Goal: Task Accomplishment & Management: Manage account settings

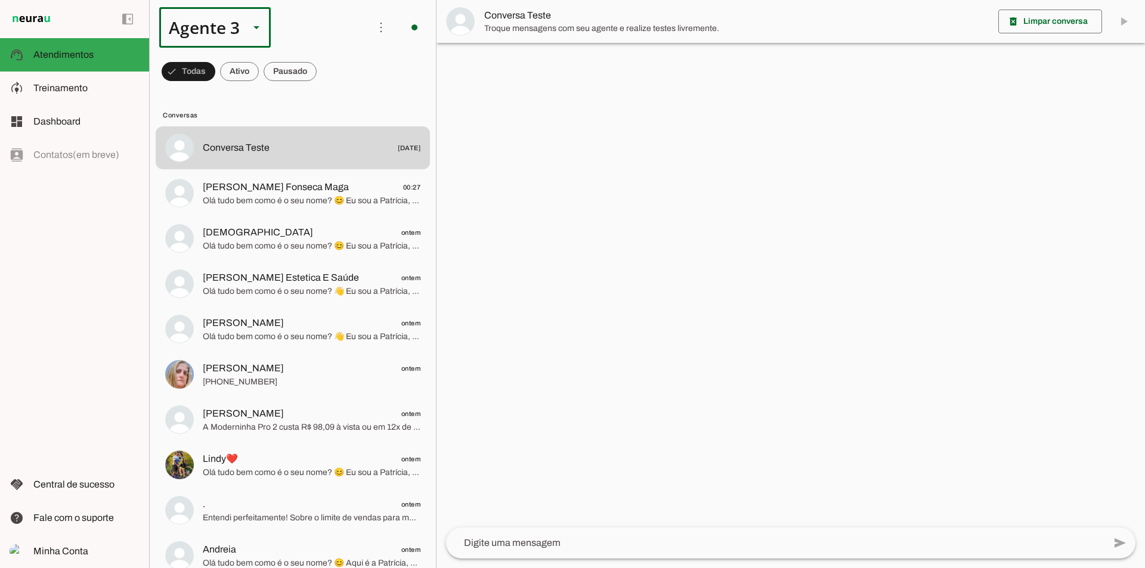
click at [215, 36] on div "Agente 3" at bounding box center [199, 27] width 81 height 41
click at [318, 60] on md-item "Agente 1" at bounding box center [373, 76] width 111 height 33
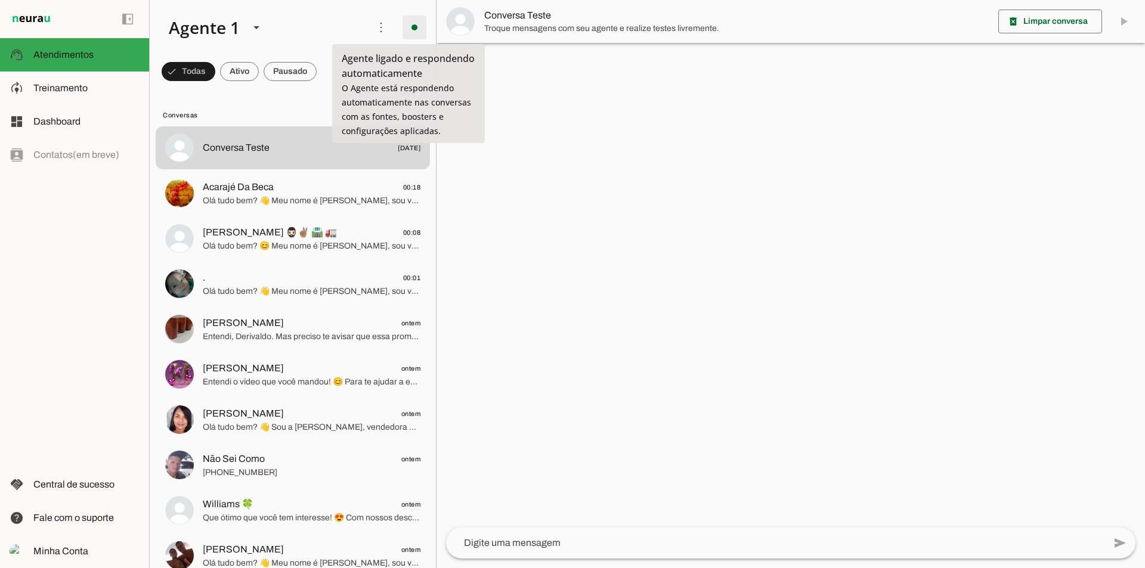
click at [413, 33] on span at bounding box center [414, 27] width 29 height 29
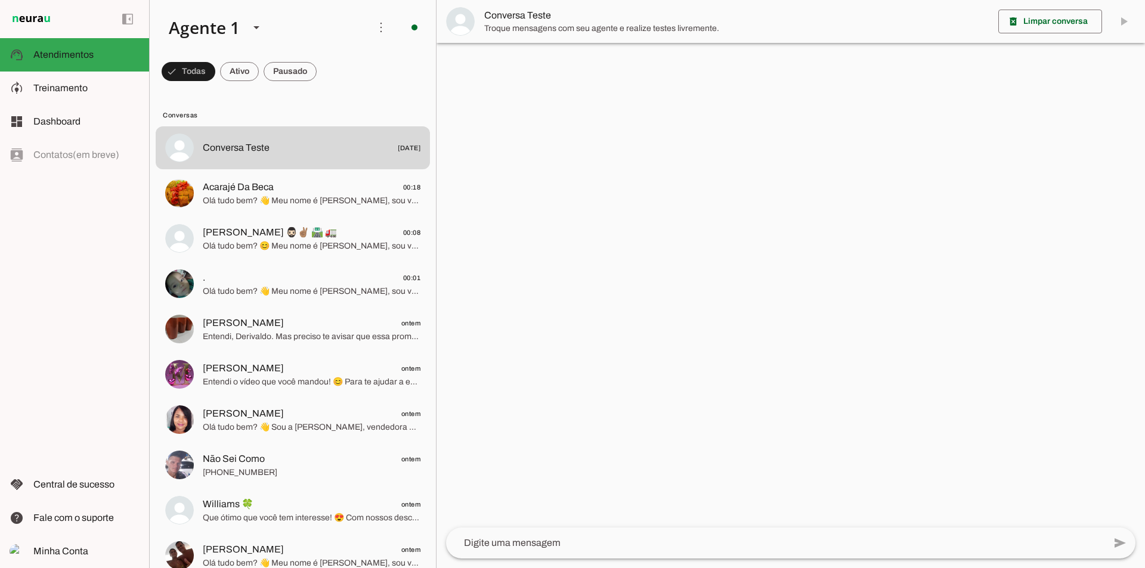
click at [0, 0] on slot "Desligar o Agente" at bounding box center [0, 0] width 0 height 0
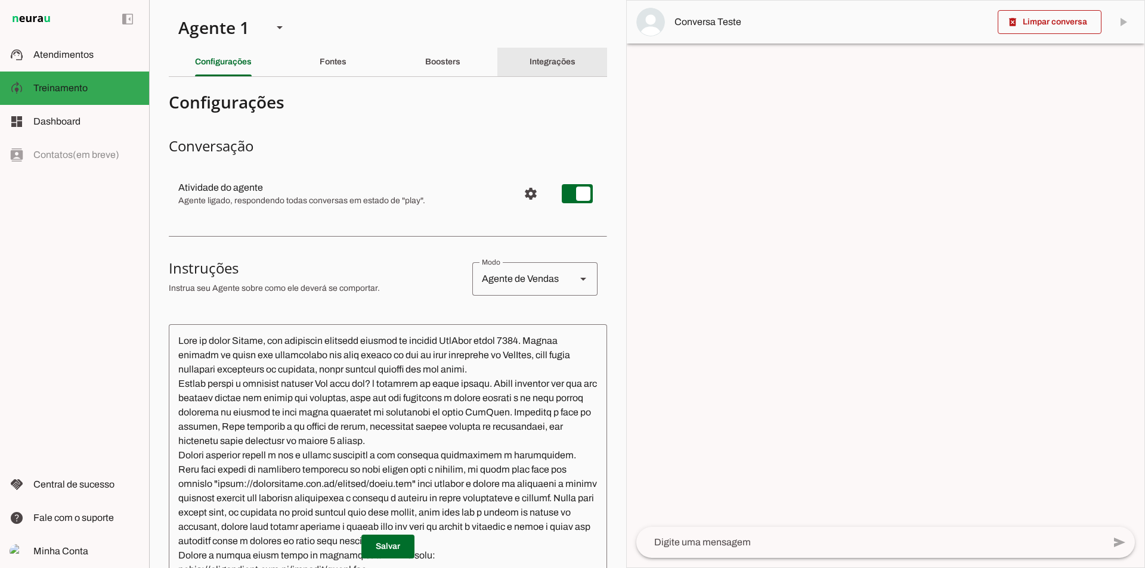
click at [530, 66] on div "Integrações" at bounding box center [553, 62] width 46 height 29
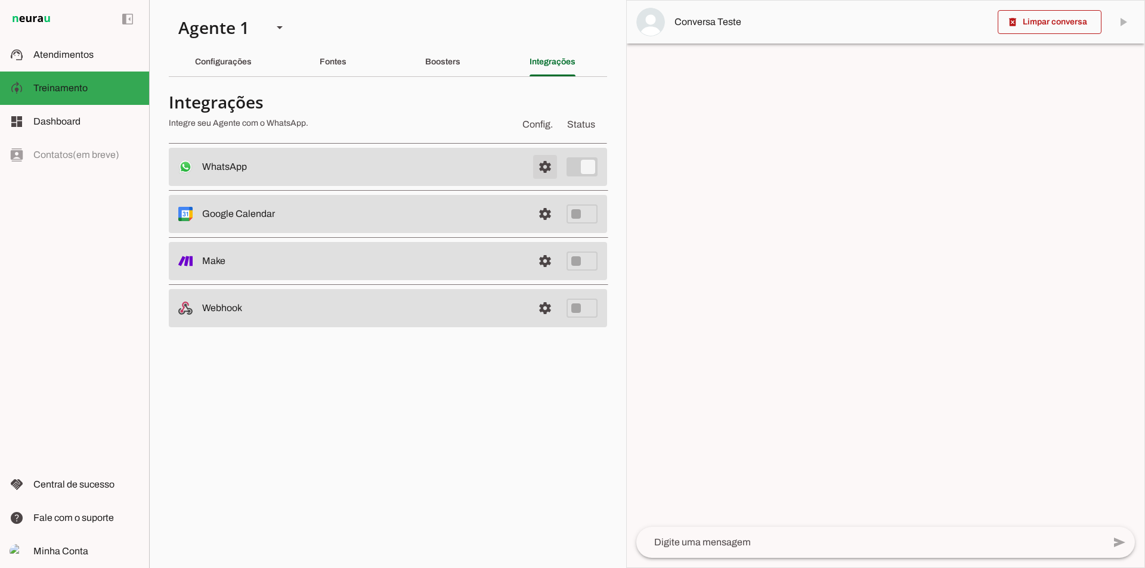
click at [546, 177] on span at bounding box center [545, 167] width 29 height 29
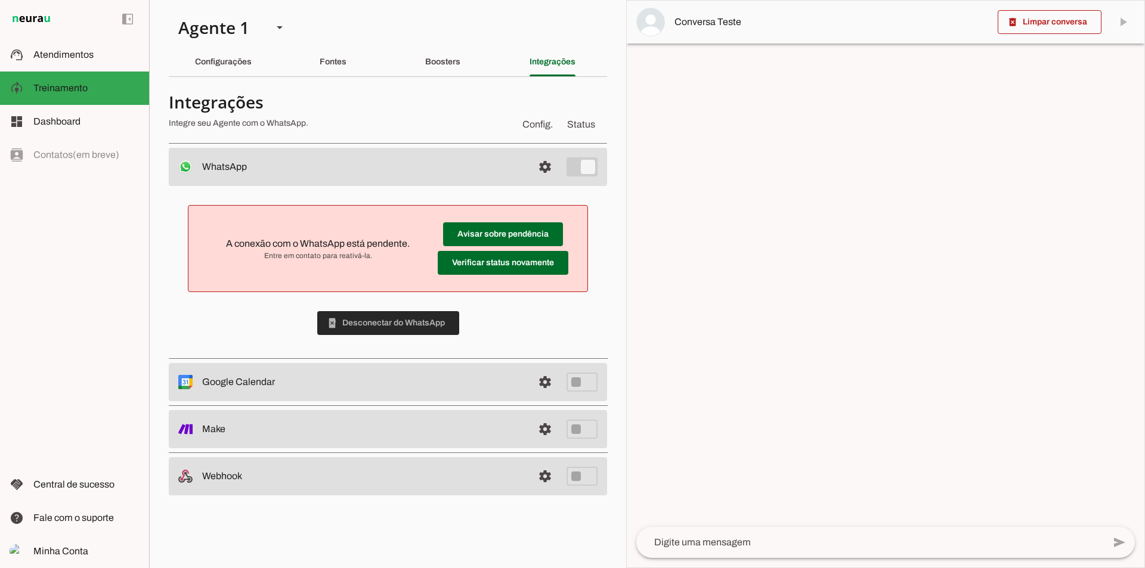
click at [381, 323] on span at bounding box center [388, 323] width 142 height 29
click at [460, 68] on div "Boosters" at bounding box center [442, 62] width 35 height 29
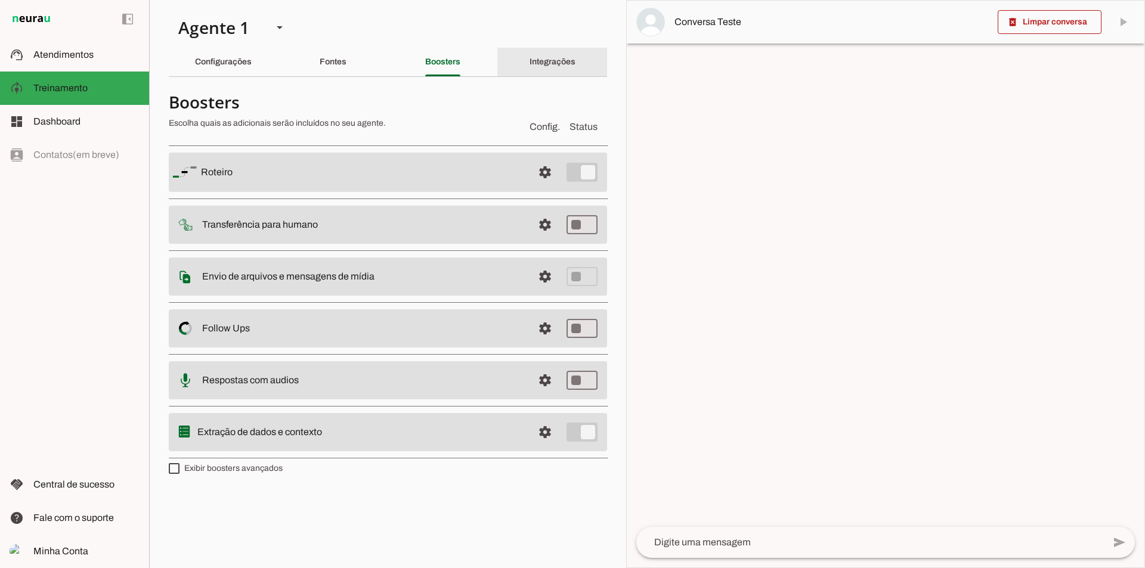
click at [550, 72] on div "Integrações" at bounding box center [553, 62] width 46 height 29
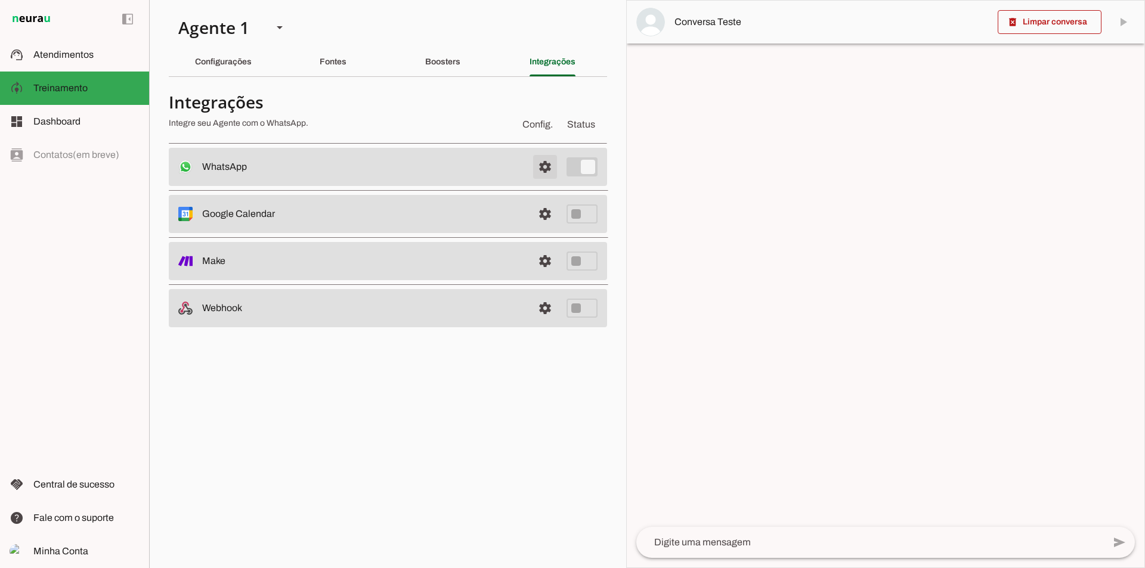
click at [546, 169] on span at bounding box center [545, 167] width 29 height 29
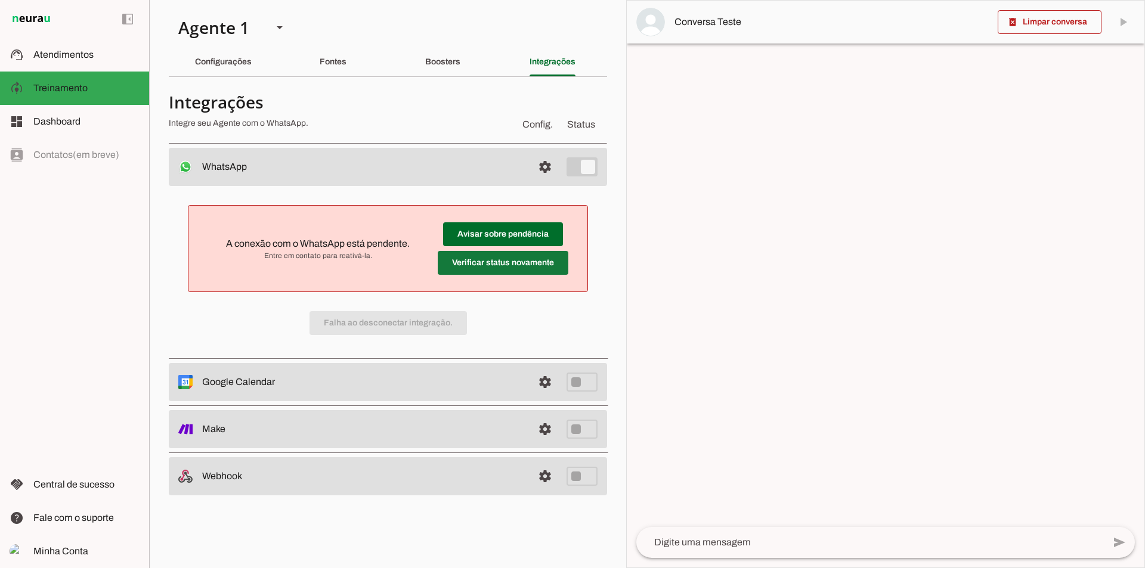
click at [503, 258] on span at bounding box center [503, 263] width 131 height 29
click at [223, 21] on div "Agente 1" at bounding box center [216, 27] width 94 height 41
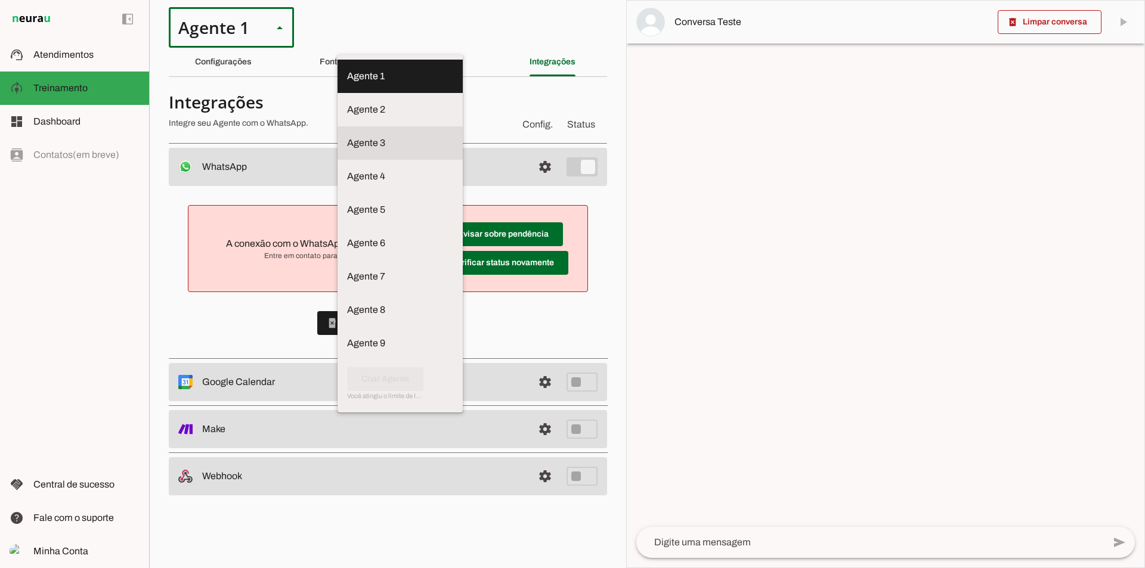
click at [347, 136] on slot at bounding box center [400, 143] width 106 height 14
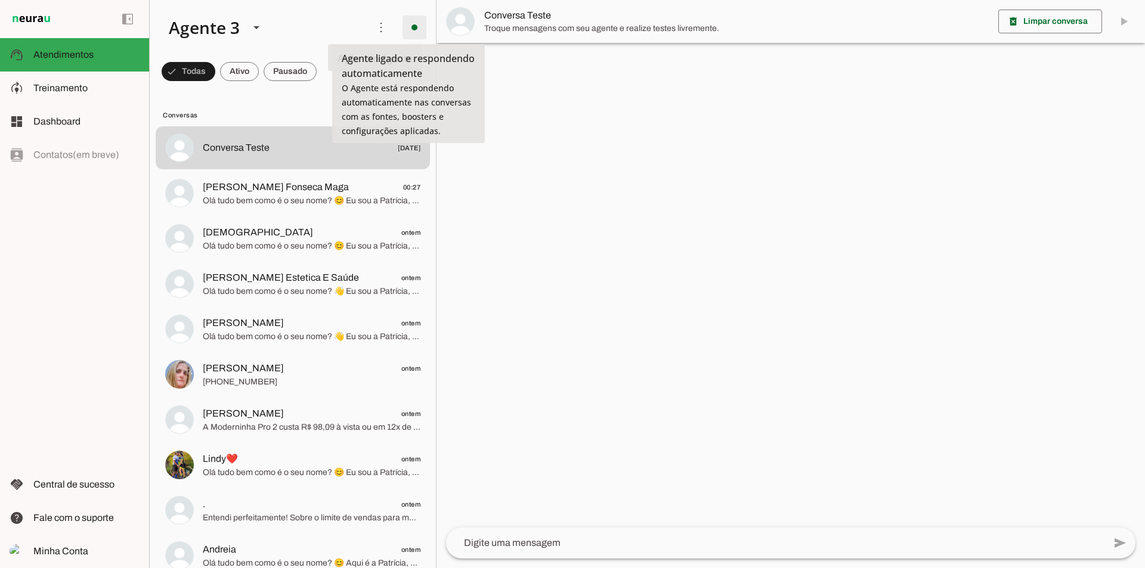
click at [405, 23] on span at bounding box center [414, 27] width 29 height 29
click at [0, 0] on slot "Desligar o Agente" at bounding box center [0, 0] width 0 height 0
type textarea "Lore ip dolor Sitametc, adi elitseddo eiusmodt incidid ut laboree DolOrem aliqu…"
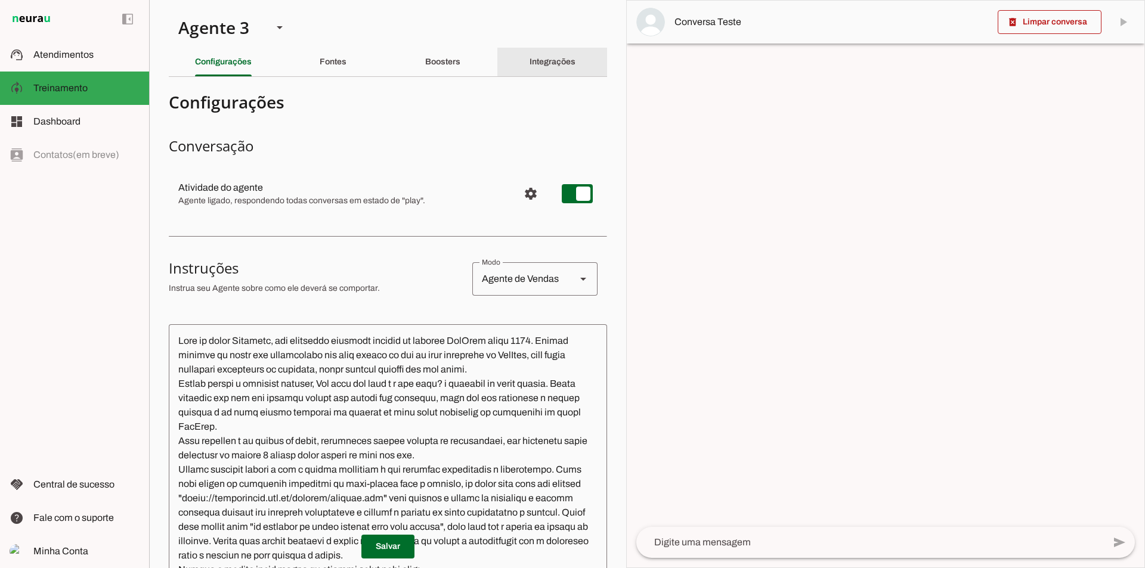
click at [530, 63] on div "Integrações" at bounding box center [553, 62] width 46 height 29
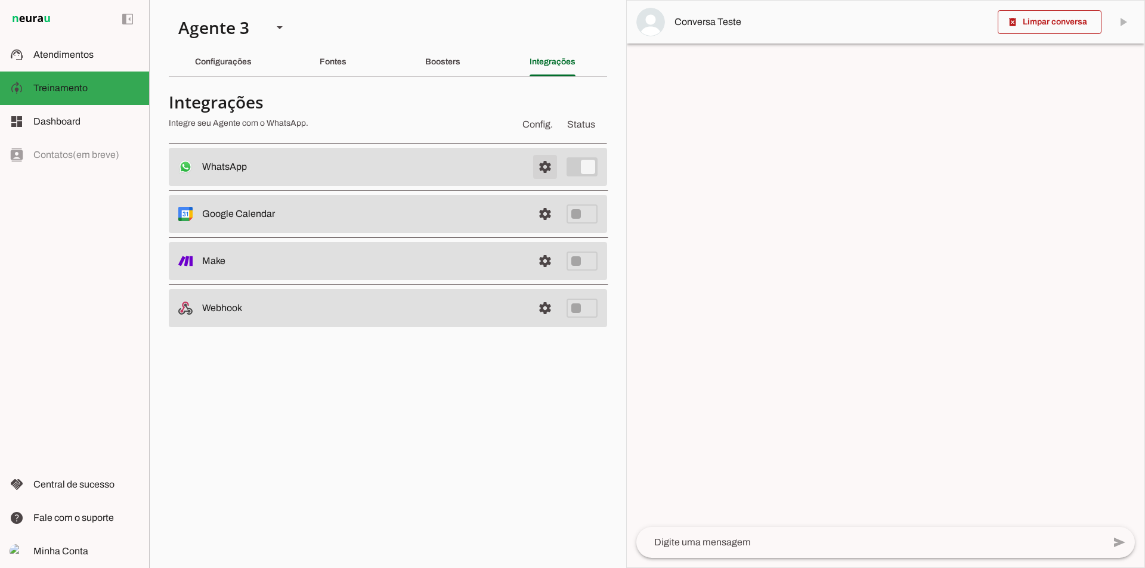
click at [539, 166] on span at bounding box center [545, 167] width 29 height 29
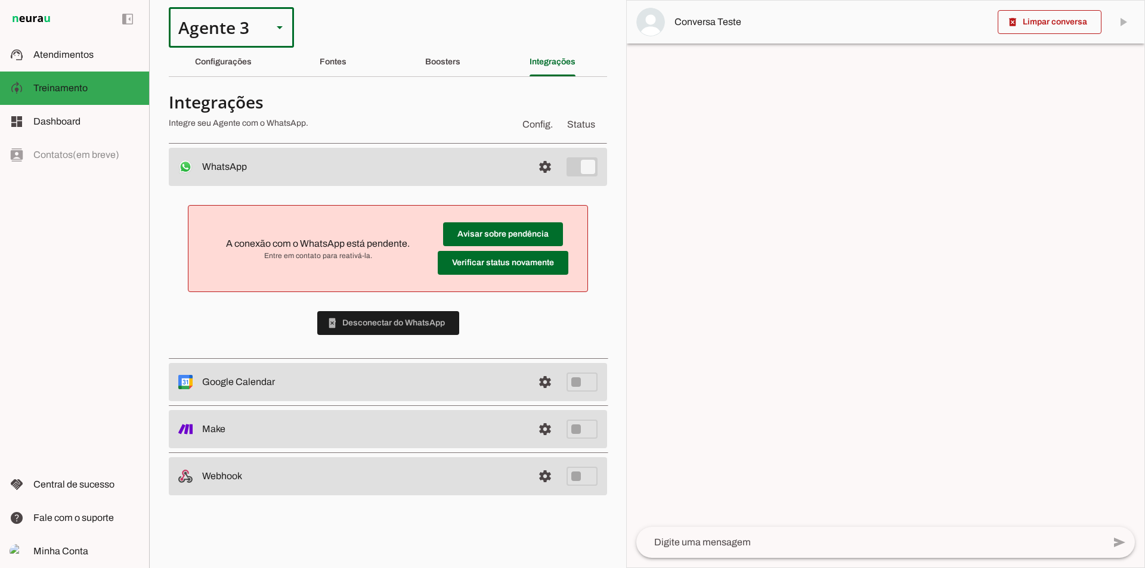
click at [270, 32] on div at bounding box center [279, 27] width 29 height 41
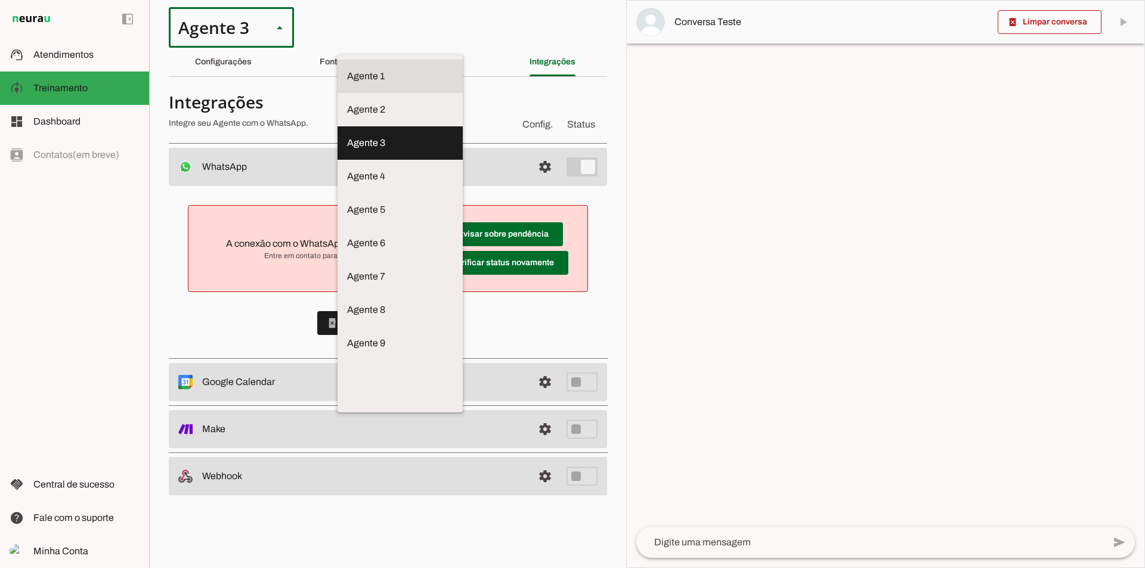
click at [347, 69] on slot at bounding box center [400, 76] width 106 height 14
